Goal: Task Accomplishment & Management: Complete application form

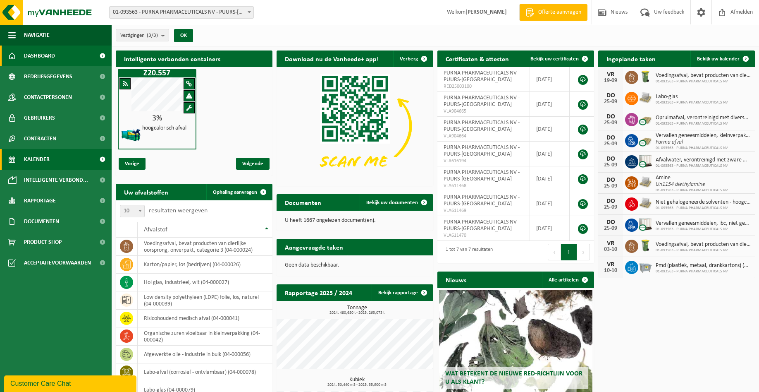
click at [37, 157] on span "Kalender" at bounding box center [37, 159] width 26 height 21
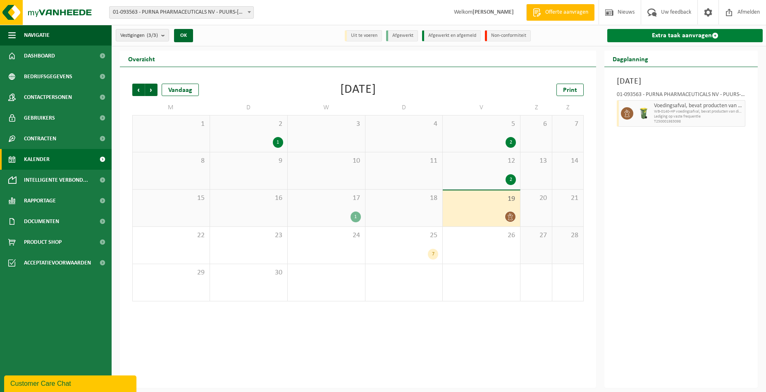
click at [675, 34] on link "Extra taak aanvragen" at bounding box center [686, 35] width 156 height 13
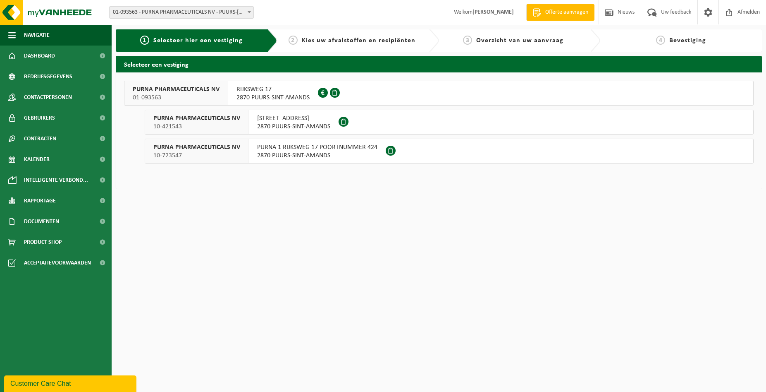
click at [274, 95] on span "2870 PUURS-SINT-AMANDS" at bounding box center [273, 97] width 73 height 8
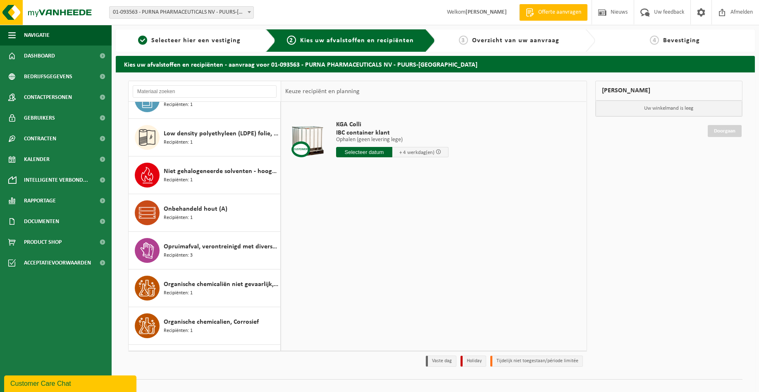
scroll to position [1374, 0]
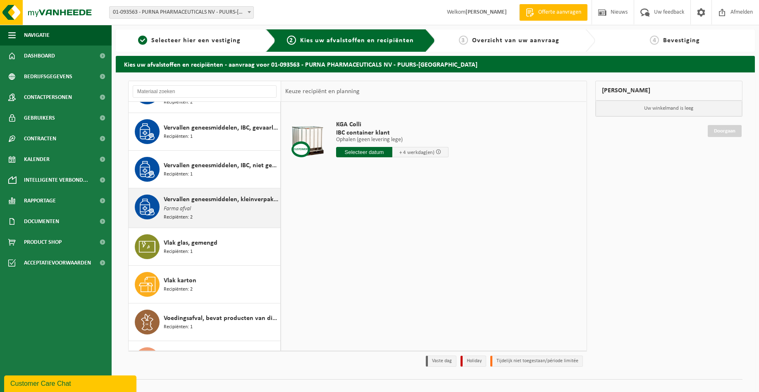
click at [204, 203] on div "Vervallen geneesmiddelen, kleinverpakking, niet gevaarlijk (huishoudelijk) Farm…" at bounding box center [221, 207] width 115 height 27
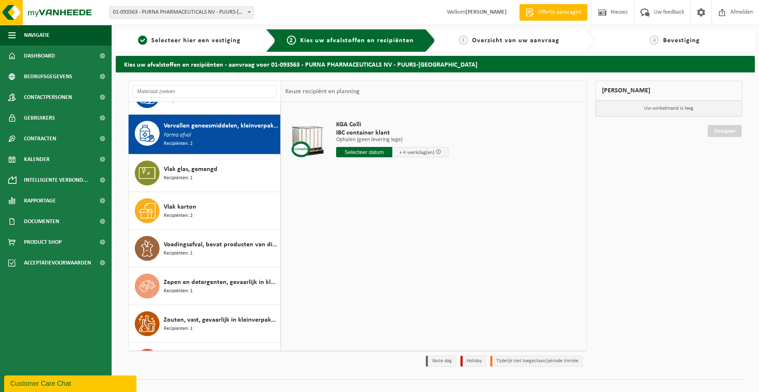
scroll to position [1358, 0]
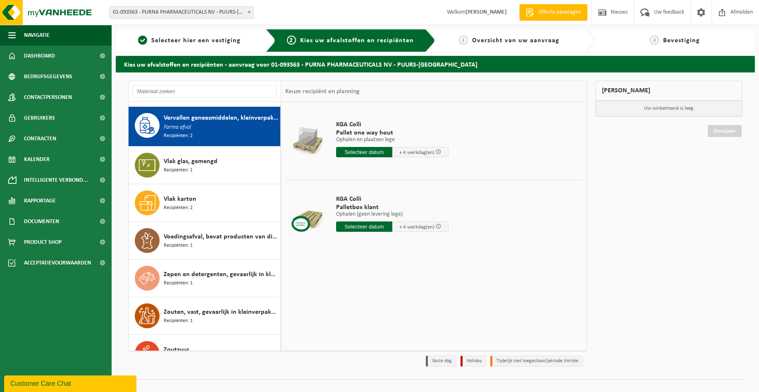
click at [356, 225] on input "text" at bounding box center [364, 226] width 56 height 10
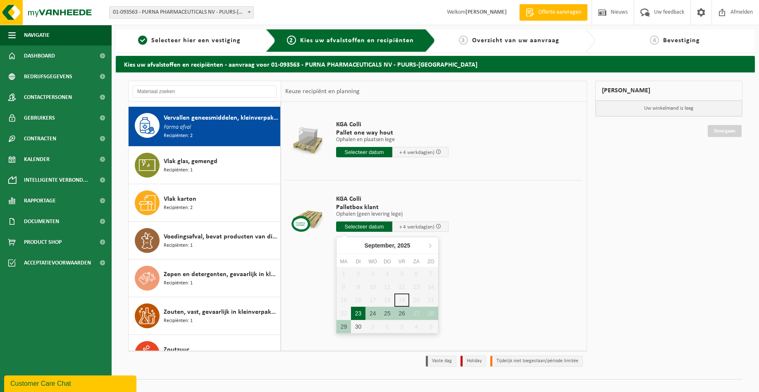
click at [359, 313] on div "23" at bounding box center [358, 312] width 14 height 13
type input "Van 2025-09-23"
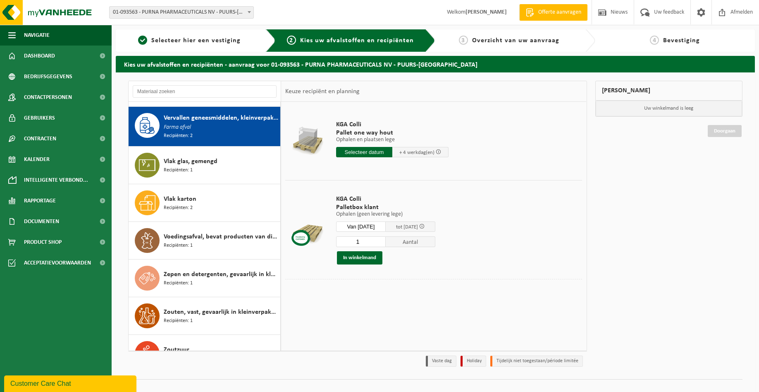
drag, startPoint x: 366, startPoint y: 240, endPoint x: 301, endPoint y: 248, distance: 66.3
click at [336, 247] on input "1" at bounding box center [361, 241] width 50 height 11
type input "21"
click at [356, 260] on button "In winkelmand" at bounding box center [359, 257] width 45 height 13
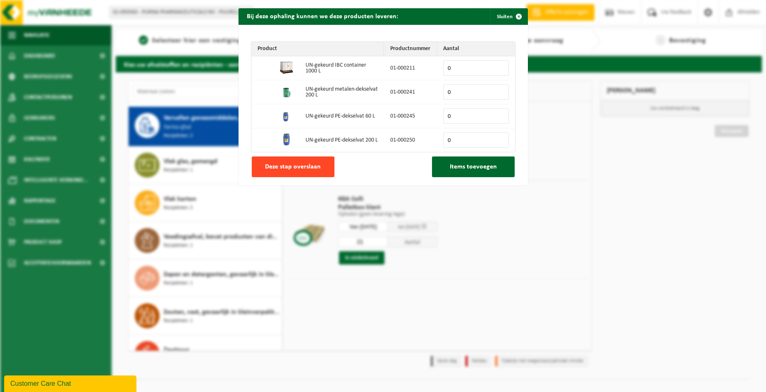
click at [279, 163] on button "Deze stap overslaan" at bounding box center [293, 166] width 83 height 21
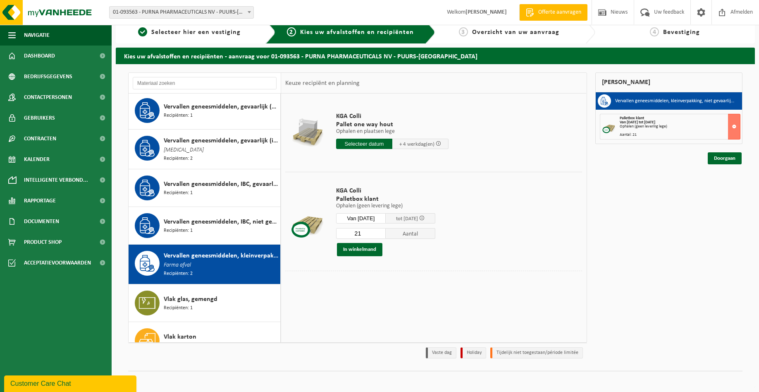
scroll to position [1180, 0]
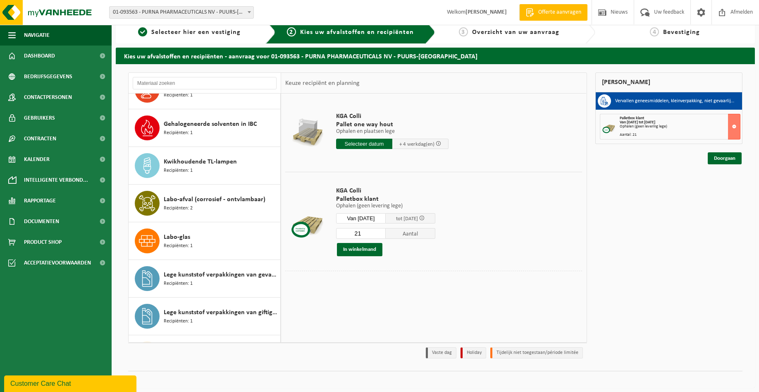
click at [188, 237] on span "Labo-glas" at bounding box center [177, 237] width 26 height 10
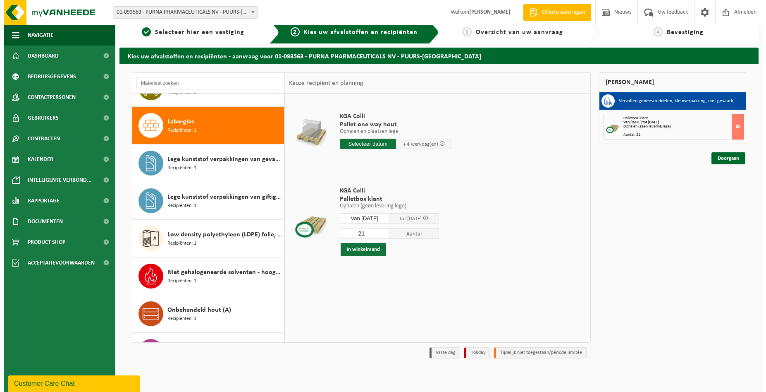
scroll to position [565, 0]
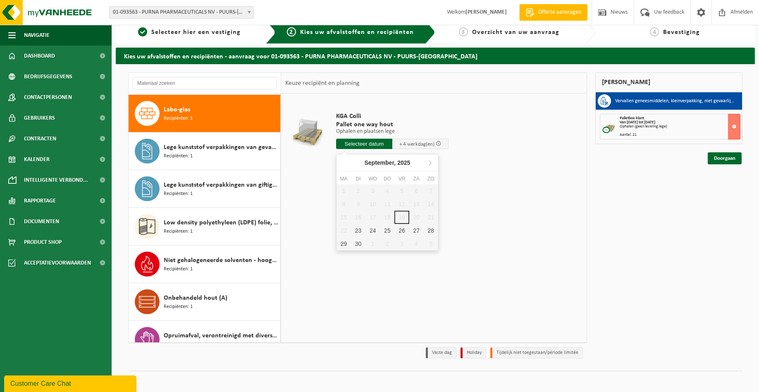
click at [361, 141] on input "text" at bounding box center [364, 144] width 56 height 10
click at [356, 232] on div "23" at bounding box center [358, 230] width 14 height 13
type input "Van 2025-09-23"
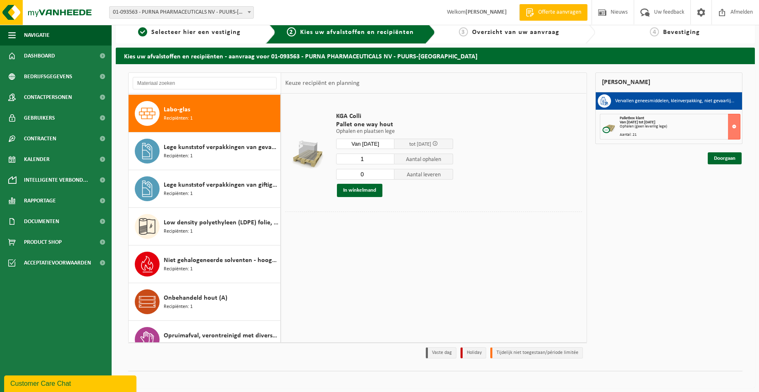
type input "0"
click at [385, 175] on input "0" at bounding box center [365, 174] width 59 height 11
click at [368, 189] on button "In winkelmand" at bounding box center [359, 190] width 45 height 13
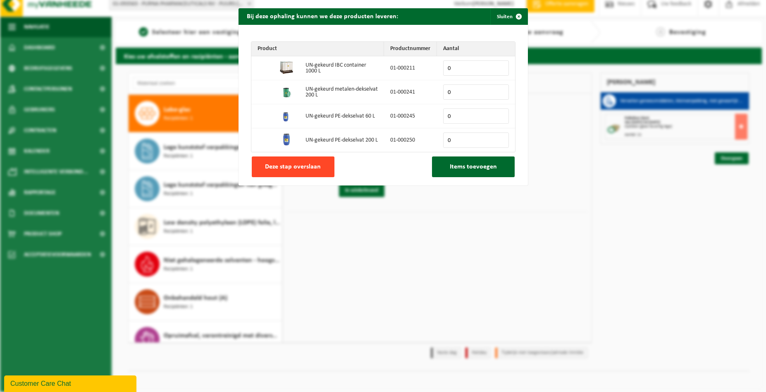
click at [296, 167] on span "Deze stap overslaan" at bounding box center [293, 166] width 56 height 7
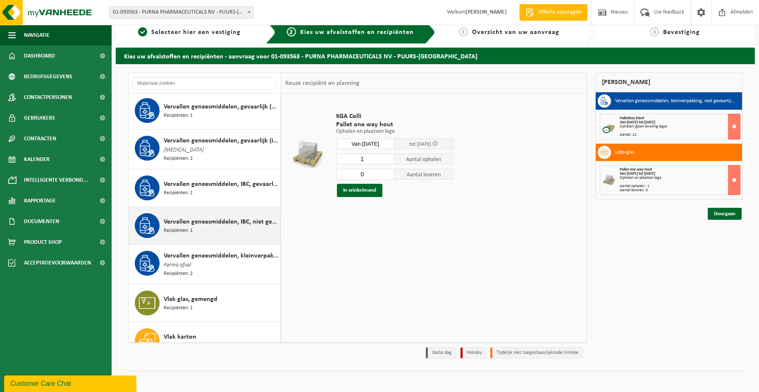
click at [218, 217] on span "Vervallen geneesmiddelen, IBC, niet gevaarlijk (industrieel)" at bounding box center [221, 222] width 115 height 10
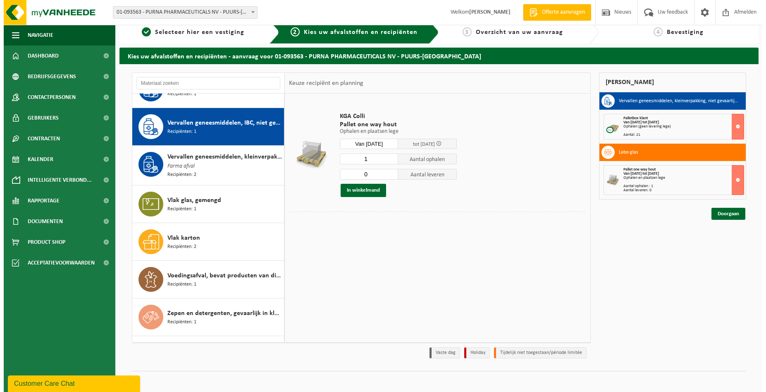
scroll to position [1321, 0]
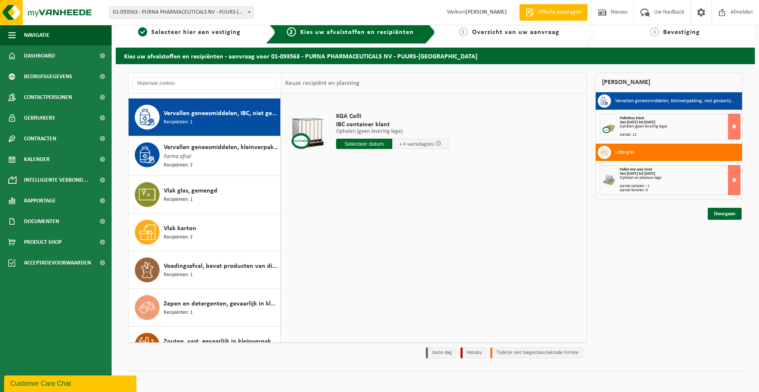
click at [369, 143] on input "text" at bounding box center [364, 144] width 56 height 10
click at [358, 228] on div "23" at bounding box center [358, 230] width 14 height 13
type input "Van 2025-09-23"
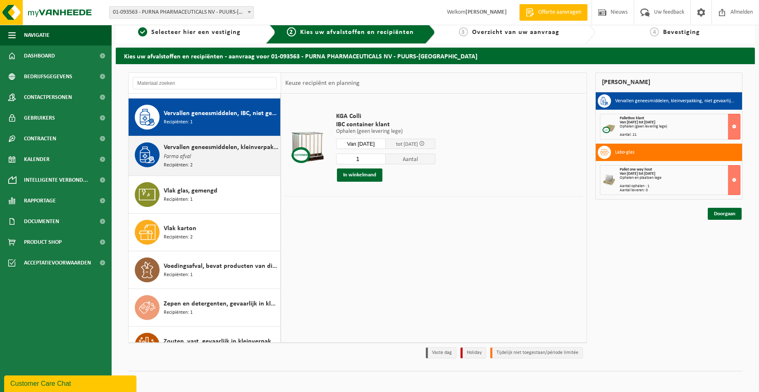
drag, startPoint x: 369, startPoint y: 158, endPoint x: 268, endPoint y: 158, distance: 100.9
click at [336, 158] on input "1" at bounding box center [361, 158] width 50 height 11
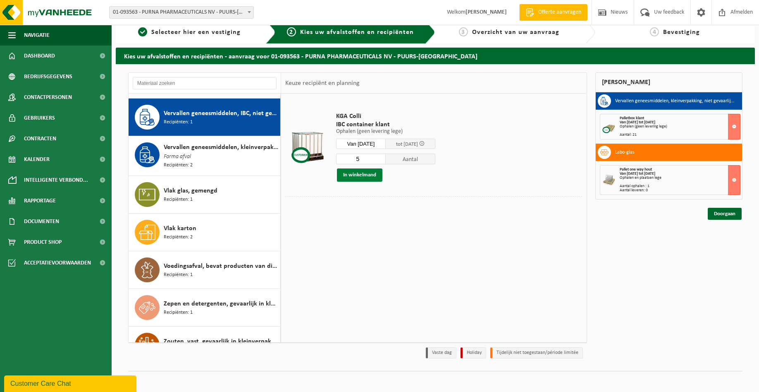
type input "5"
click at [361, 178] on button "In winkelmand" at bounding box center [359, 174] width 45 height 13
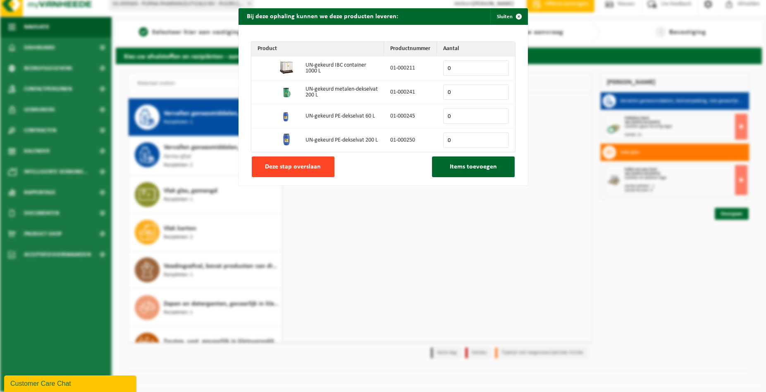
click at [309, 168] on span "Deze stap overslaan" at bounding box center [293, 166] width 56 height 7
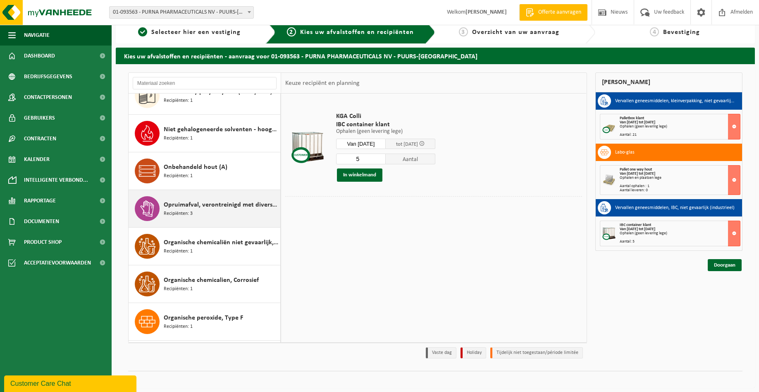
scroll to position [632, 0]
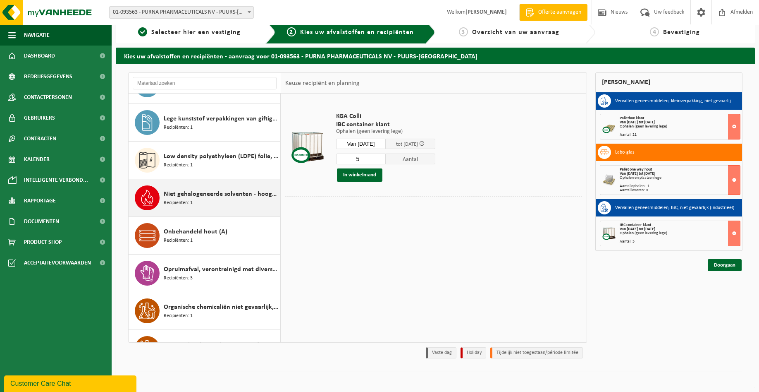
click at [210, 201] on div "Niet gehalogeneerde solventen - hoogcalorisch in kleinverpakking Recipiënten: 1" at bounding box center [221, 197] width 115 height 25
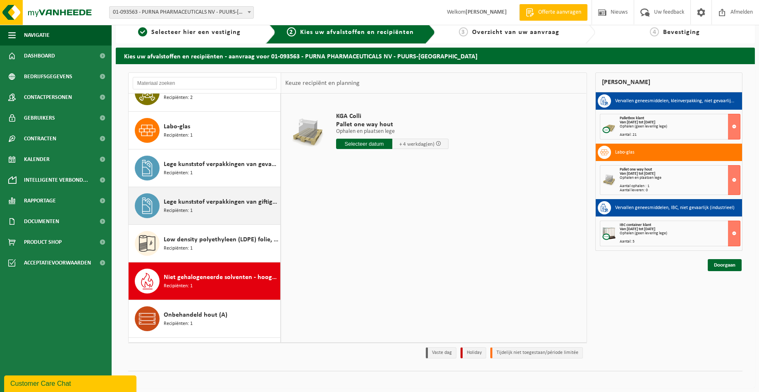
scroll to position [613, 0]
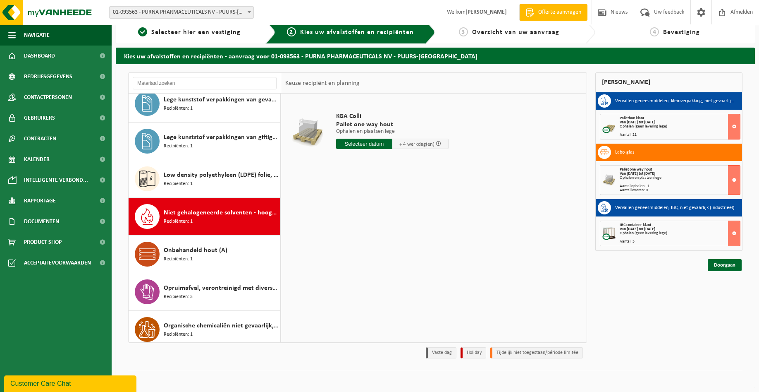
click at [216, 219] on div "Niet gehalogeneerde solventen - hoogcalorisch in kleinverpakking Recipiënten: 1" at bounding box center [221, 216] width 115 height 25
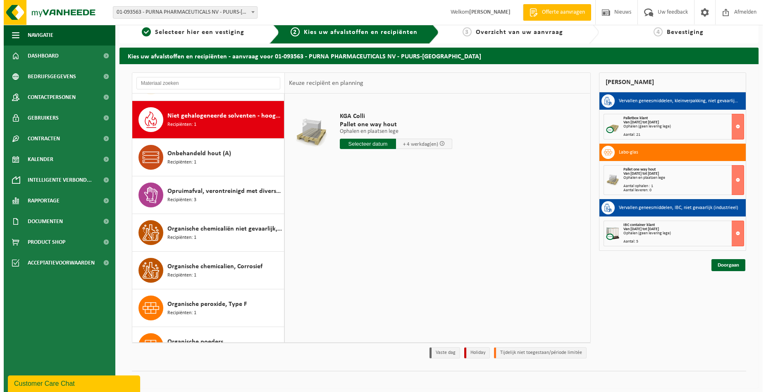
scroll to position [716, 0]
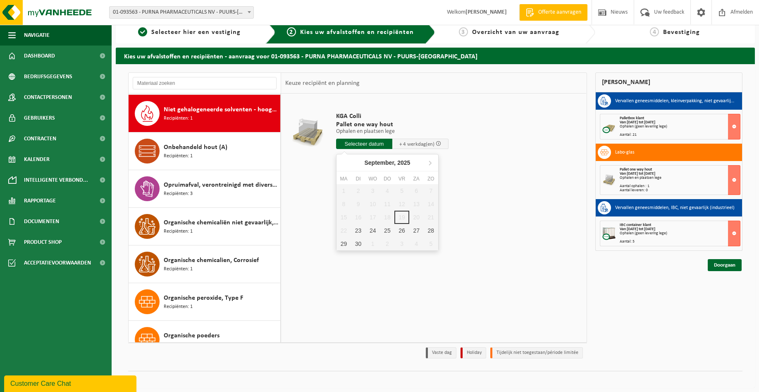
click at [355, 146] on input "text" at bounding box center [364, 144] width 56 height 10
click at [360, 229] on div "23" at bounding box center [358, 230] width 14 height 13
type input "Van 2025-09-23"
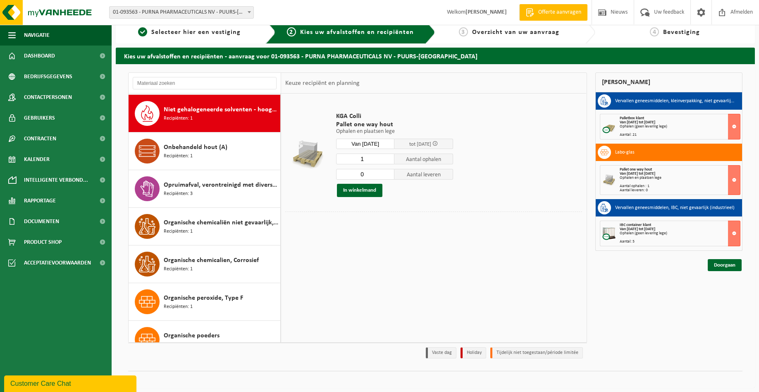
type input "0"
click at [387, 176] on input "0" at bounding box center [365, 174] width 59 height 11
click at [367, 192] on button "In winkelmand" at bounding box center [359, 190] width 45 height 13
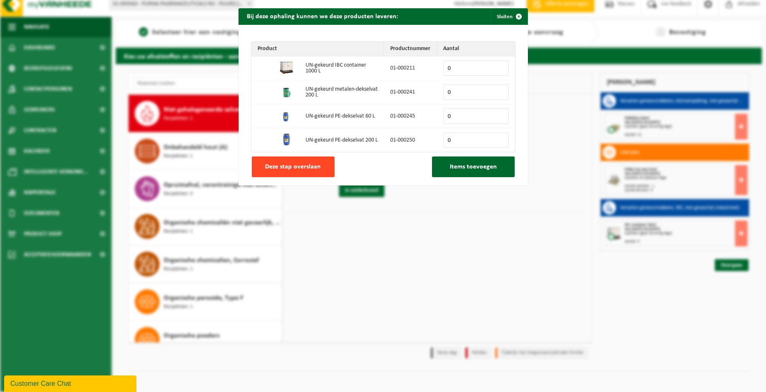
click at [307, 168] on span "Deze stap overslaan" at bounding box center [293, 166] width 56 height 7
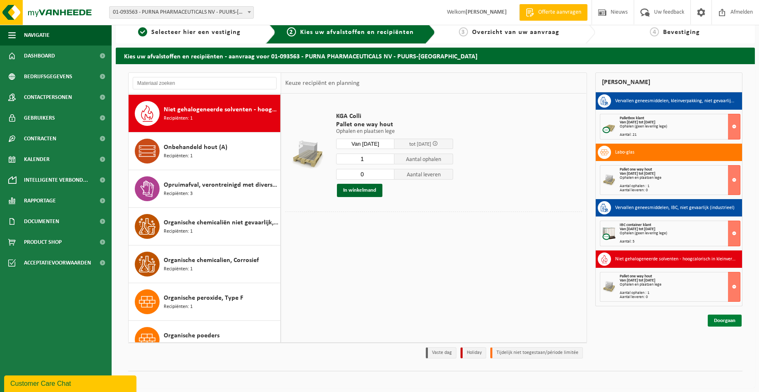
click at [719, 321] on link "Doorgaan" at bounding box center [725, 320] width 34 height 12
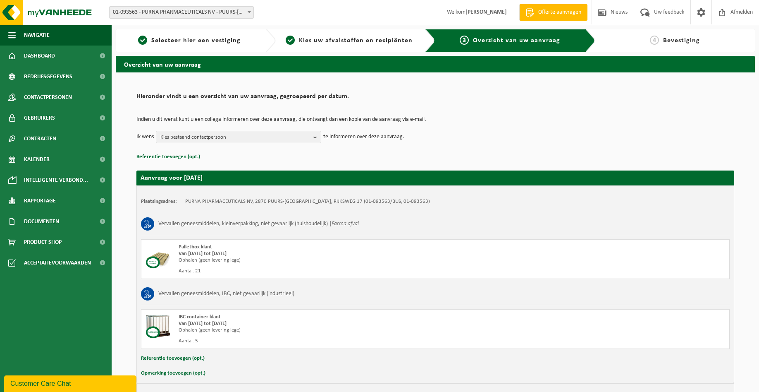
click at [251, 132] on span "Kies bestaand contactpersoon" at bounding box center [235, 137] width 150 height 12
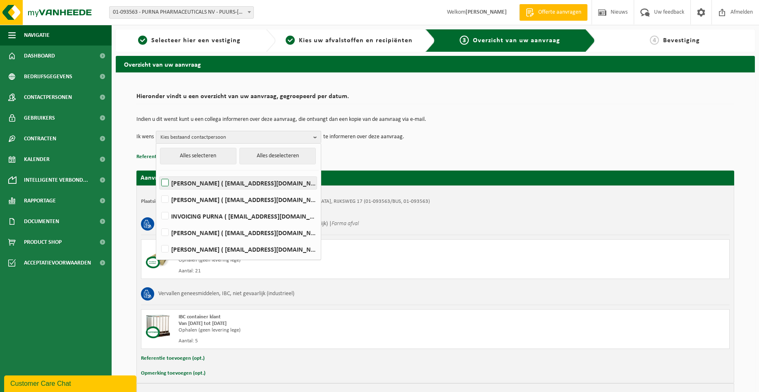
click at [191, 184] on label "[PERSON_NAME] ( [EMAIL_ADDRESS][DOMAIN_NAME] )" at bounding box center [238, 183] width 157 height 12
click at [158, 172] on input "[PERSON_NAME] ( [EMAIL_ADDRESS][DOMAIN_NAME] )" at bounding box center [158, 172] width 0 height 0
checkbox input "true"
click at [190, 202] on label "GUNTER DE HELT ( gdh@purna.be )" at bounding box center [238, 199] width 157 height 12
click at [158, 189] on input "GUNTER DE HELT ( gdh@purna.be )" at bounding box center [158, 189] width 0 height 0
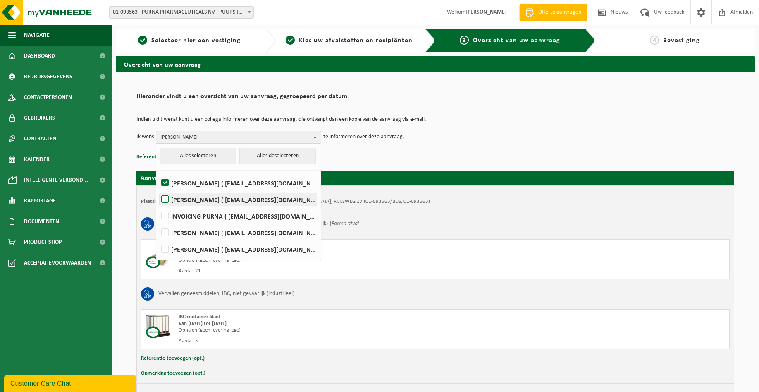
checkbox input "true"
click at [525, 148] on div "Indien u dit wenst kunt u een collega informeren over deze aanvraag, die ontvan…" at bounding box center [435, 129] width 598 height 43
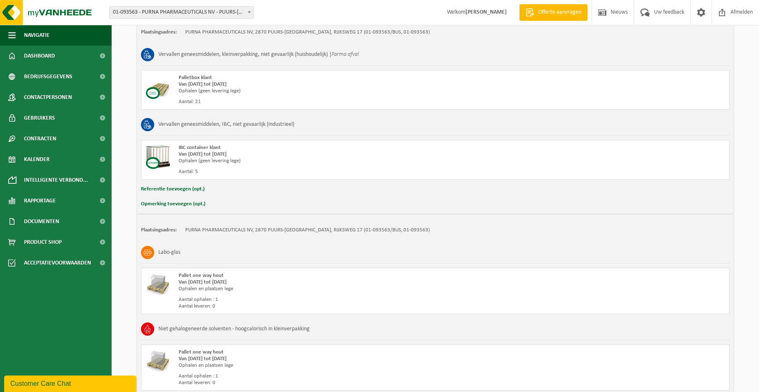
scroll to position [240, 0]
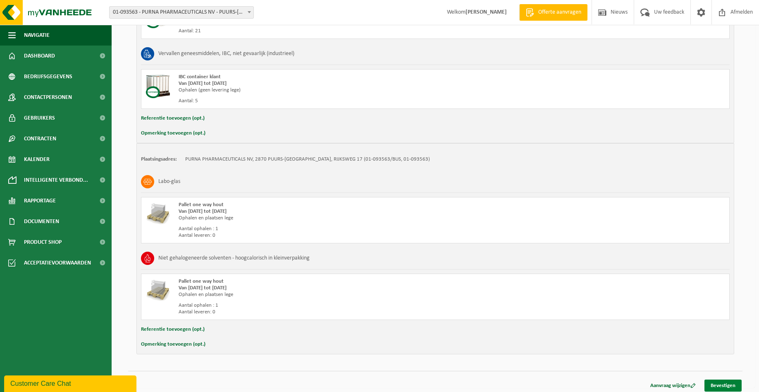
click at [717, 384] on link "Bevestigen" at bounding box center [723, 385] width 37 height 12
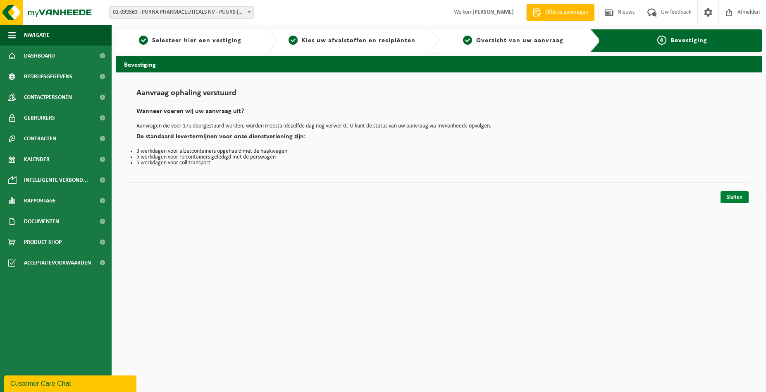
click at [731, 200] on link "Sluiten" at bounding box center [735, 197] width 28 height 12
